Goal: Task Accomplishment & Management: Complete application form

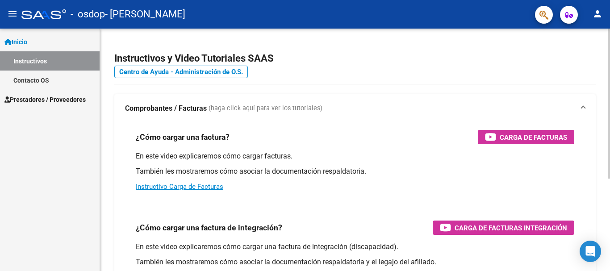
scroll to position [45, 0]
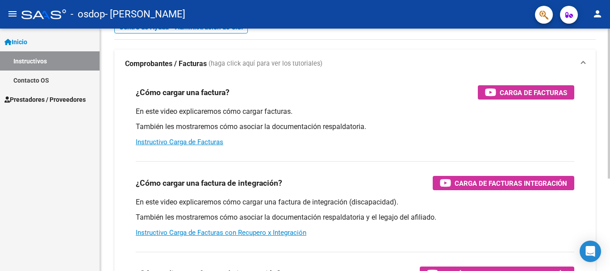
drag, startPoint x: 451, startPoint y: 181, endPoint x: 504, endPoint y: 183, distance: 53.6
click at [504, 183] on span "Carga de Facturas Integración" at bounding box center [511, 183] width 113 height 11
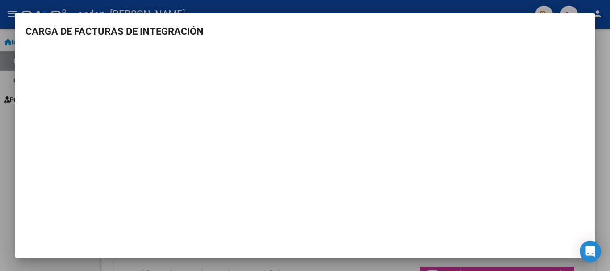
scroll to position [1, 0]
click at [386, 34] on h3 "CARGA DE FACTURAS DE INTEGRACIÓN" at bounding box center [304, 30] width 559 height 15
click at [8, 108] on div at bounding box center [305, 135] width 610 height 271
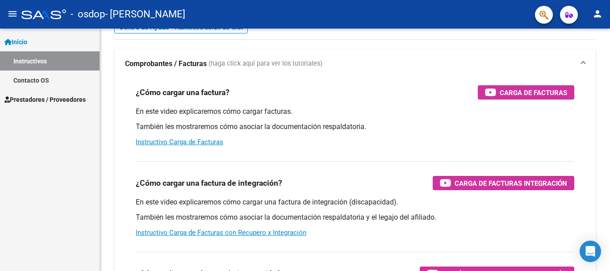
click at [10, 13] on mat-icon "menu" at bounding box center [12, 13] width 11 height 11
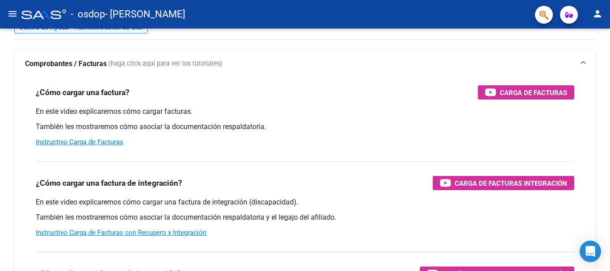
click at [10, 13] on mat-icon "menu" at bounding box center [12, 13] width 11 height 11
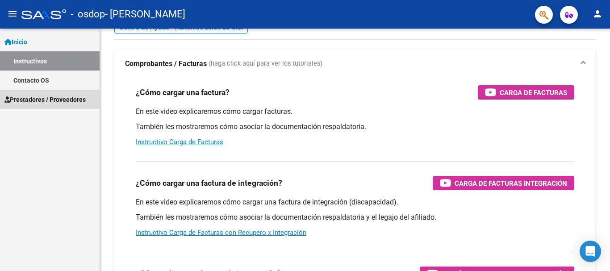
click at [33, 97] on span "Prestadores / Proveedores" at bounding box center [44, 100] width 81 height 10
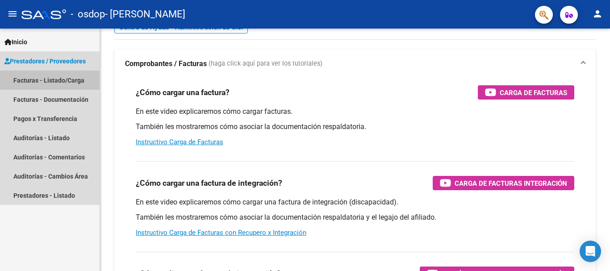
click at [54, 82] on link "Facturas - Listado/Carga" at bounding box center [50, 80] width 100 height 19
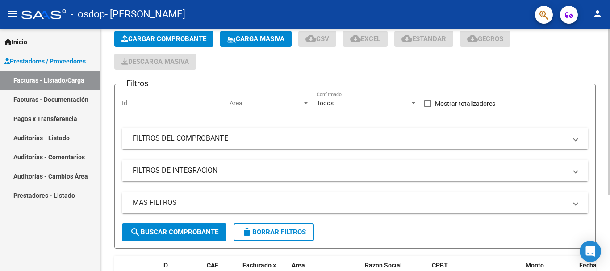
click at [174, 39] on span "Cargar Comprobante" at bounding box center [164, 39] width 85 height 8
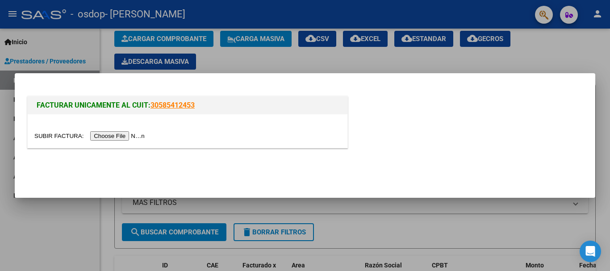
click at [123, 134] on input "file" at bounding box center [90, 135] width 113 height 9
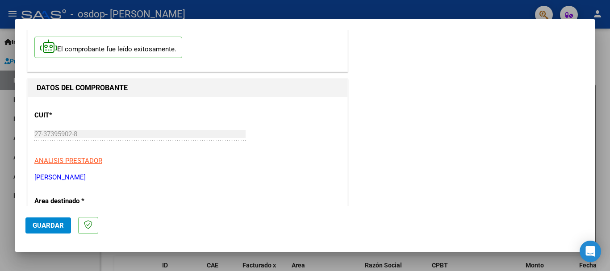
scroll to position [89, 0]
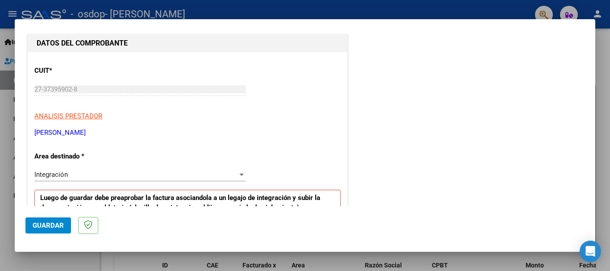
click at [92, 173] on div "Integración" at bounding box center [135, 175] width 203 height 8
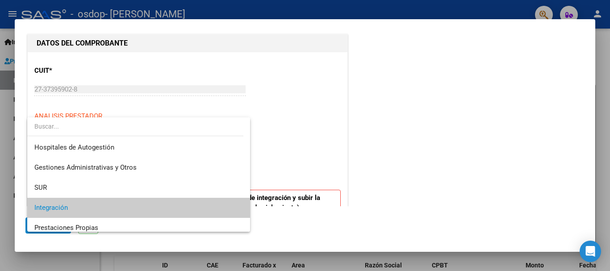
scroll to position [34, 0]
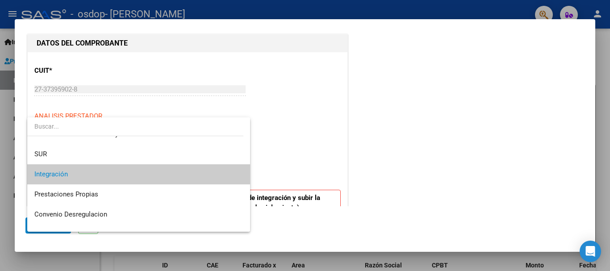
click at [92, 173] on span "Integración" at bounding box center [138, 174] width 209 height 20
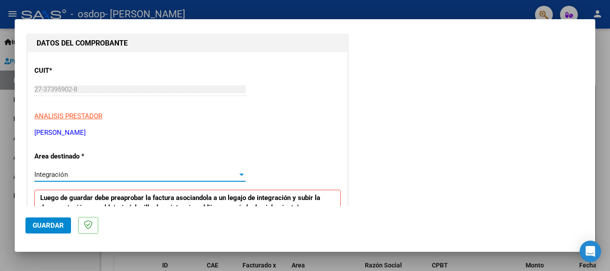
scroll to position [223, 0]
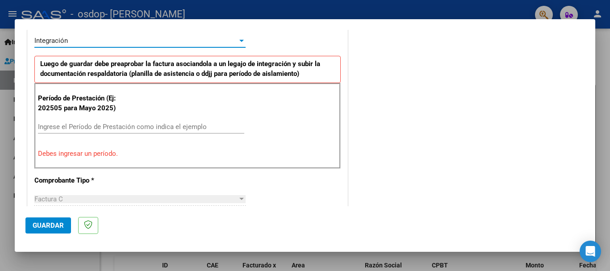
click at [125, 130] on input "Ingrese el Período de Prestación como indica el ejemplo" at bounding box center [141, 127] width 206 height 8
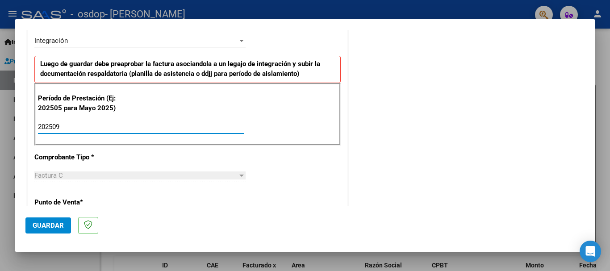
type input "202509"
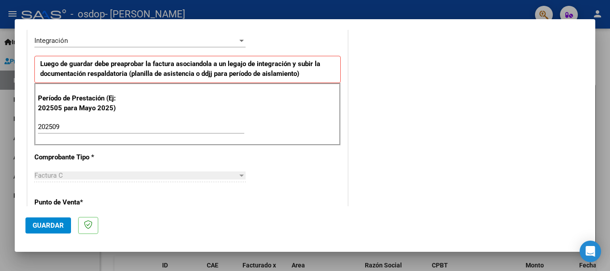
click at [110, 173] on div "Factura C" at bounding box center [135, 176] width 203 height 8
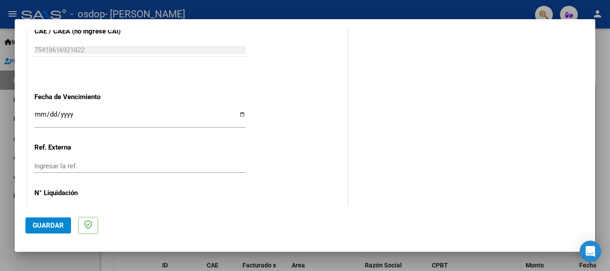
scroll to position [610, 0]
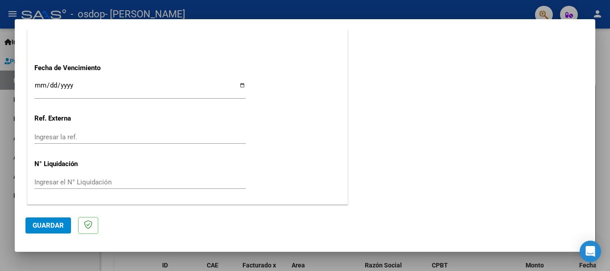
click at [31, 223] on button "Guardar" at bounding box center [48, 226] width 46 height 16
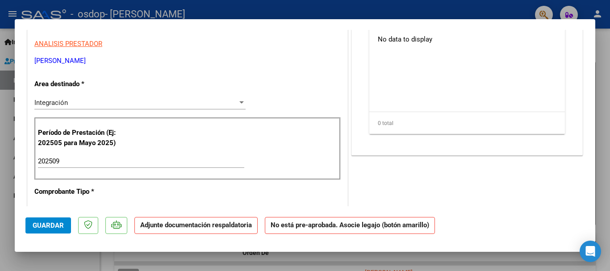
scroll to position [0, 0]
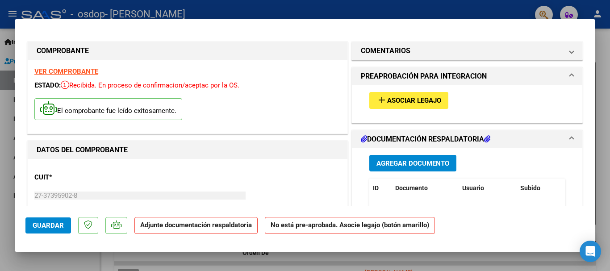
click at [397, 98] on span "Asociar Legajo" at bounding box center [414, 101] width 54 height 8
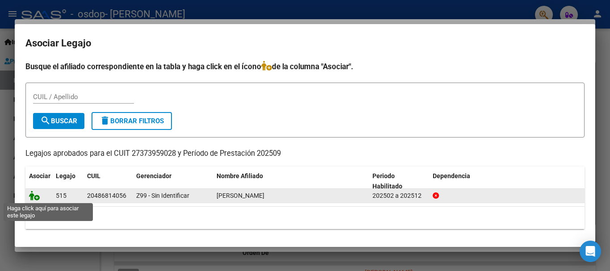
click at [38, 195] on icon at bounding box center [34, 196] width 11 height 10
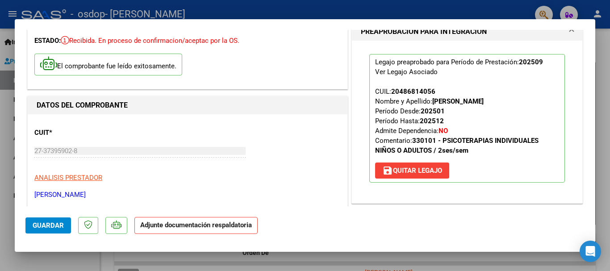
scroll to position [134, 0]
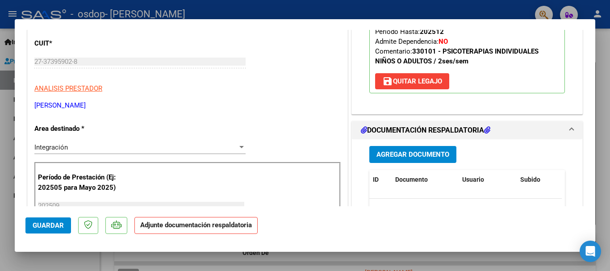
click at [141, 141] on div "Integración Seleccionar Area" at bounding box center [139, 147] width 211 height 13
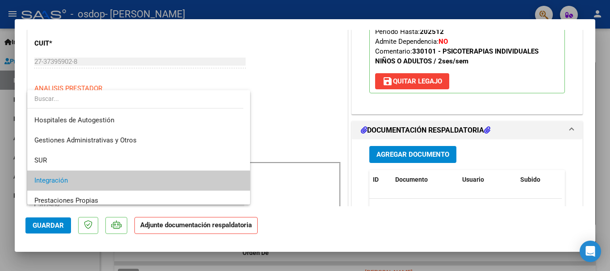
scroll to position [34, 0]
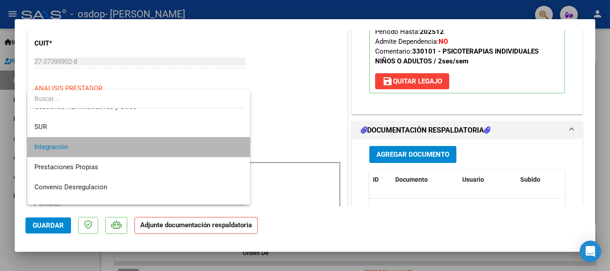
click at [141, 141] on span "Integración" at bounding box center [138, 147] width 209 height 20
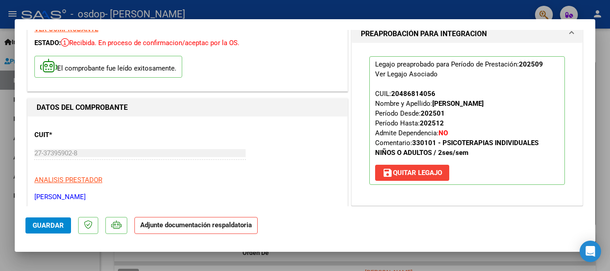
scroll to position [0, 0]
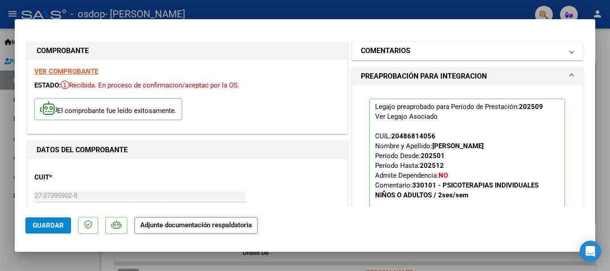
click at [568, 50] on mat-expansion-panel-header "COMENTARIOS" at bounding box center [467, 51] width 231 height 18
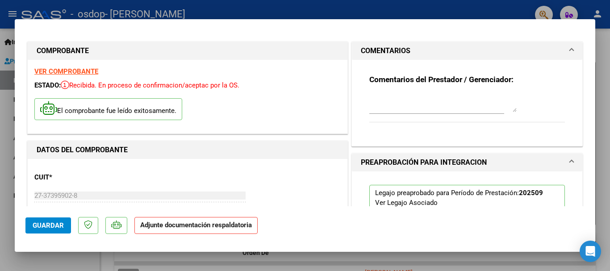
click at [568, 50] on mat-expansion-panel-header "COMENTARIOS" at bounding box center [467, 51] width 231 height 18
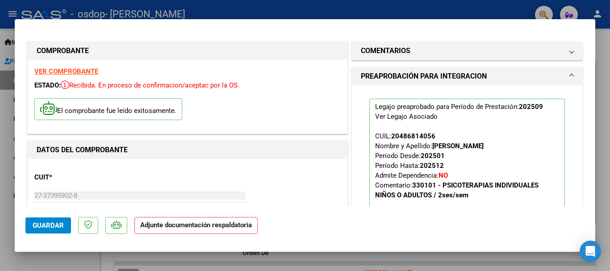
click at [203, 225] on strong "Adjunte documentación respaldatoria" at bounding box center [196, 225] width 112 height 8
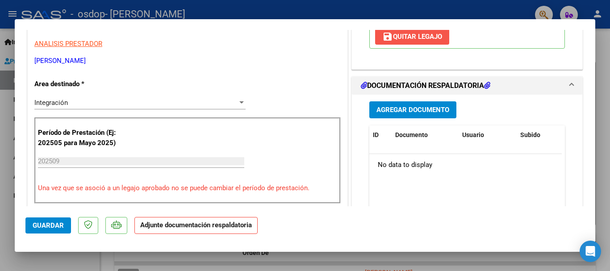
click at [421, 36] on span "save [PERSON_NAME]" at bounding box center [412, 37] width 60 height 8
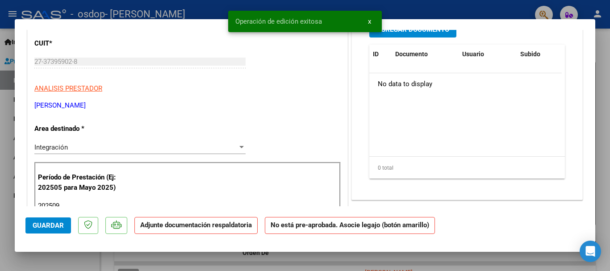
scroll to position [45, 0]
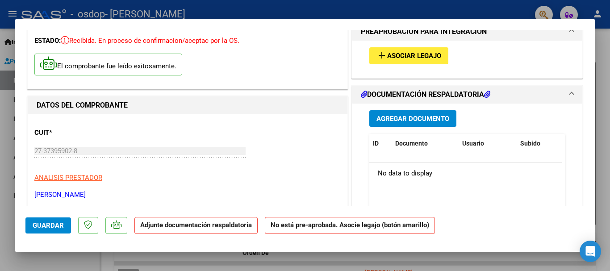
click at [489, 93] on icon at bounding box center [487, 94] width 6 height 7
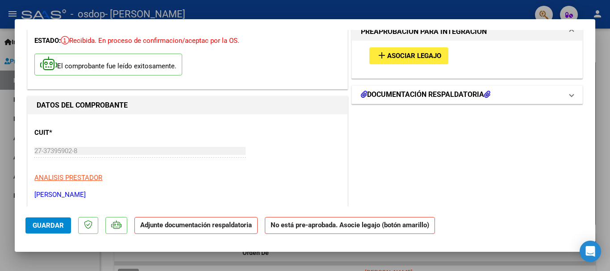
click at [489, 93] on icon at bounding box center [487, 94] width 6 height 7
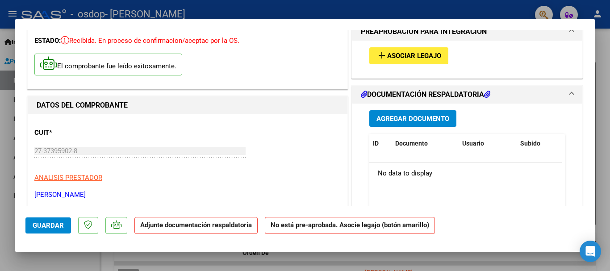
click at [431, 52] on span "Asociar Legajo" at bounding box center [414, 56] width 54 height 8
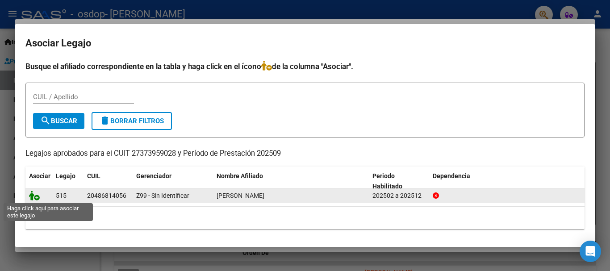
click at [33, 198] on icon at bounding box center [34, 196] width 11 height 10
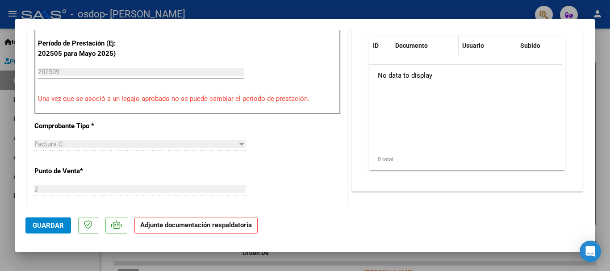
scroll to position [179, 0]
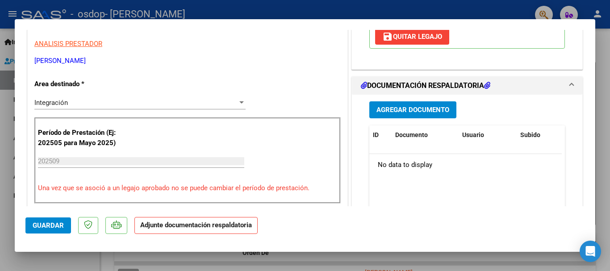
click at [420, 110] on span "Agregar Documento" at bounding box center [413, 110] width 73 height 8
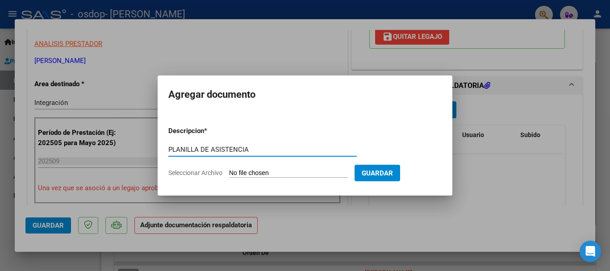
type input "PLANILLA DE ASISTENCIA"
click at [348, 171] on input "Seleccionar Archivo" at bounding box center [288, 173] width 118 height 8
type input "C:\fakepath\ASISTENCIA SEPTIEMBRE 2025.pdf"
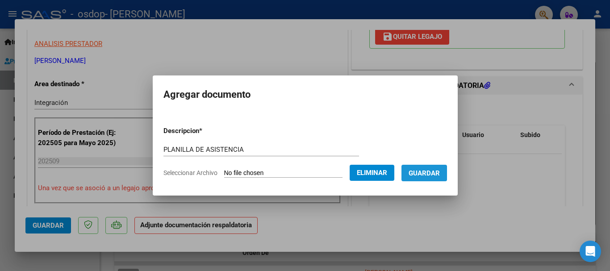
click at [440, 176] on span "Guardar" at bounding box center [424, 173] width 31 height 8
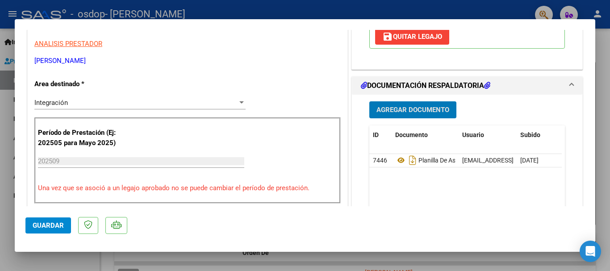
scroll to position [223, 0]
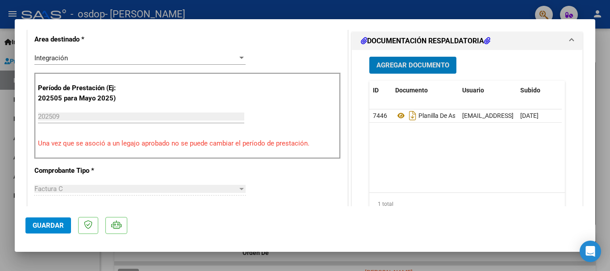
click at [50, 218] on button "Guardar" at bounding box center [48, 226] width 46 height 16
